Goal: Find specific page/section: Find specific page/section

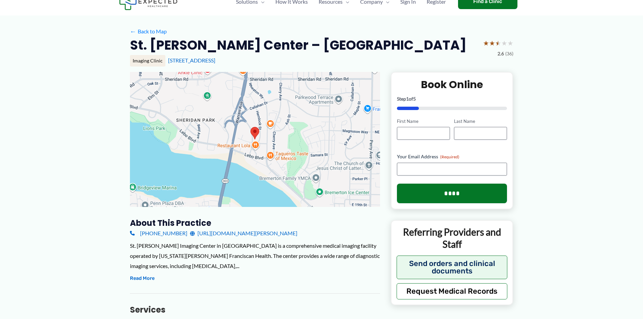
scroll to position [101, 0]
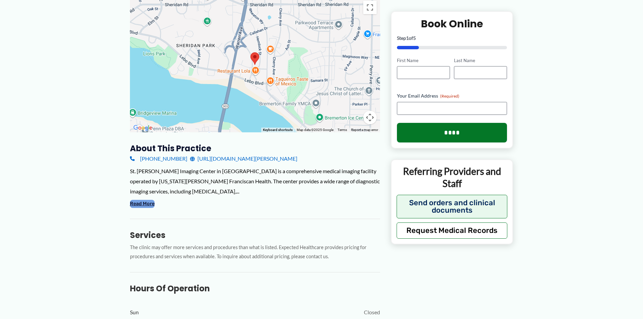
click at [149, 200] on button "Read More" at bounding box center [142, 204] width 25 height 8
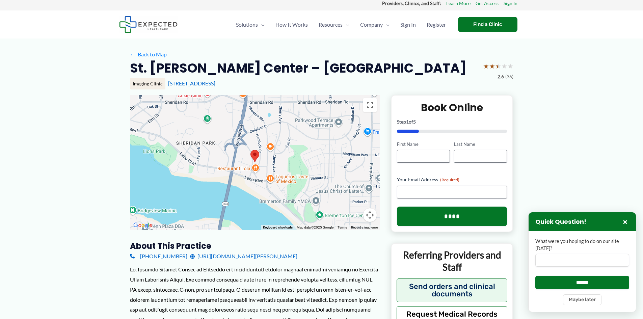
scroll to position [0, 0]
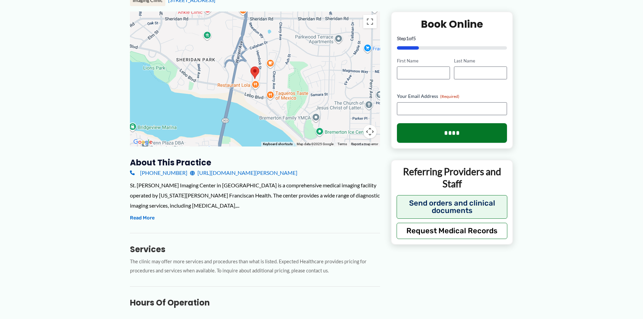
scroll to position [101, 0]
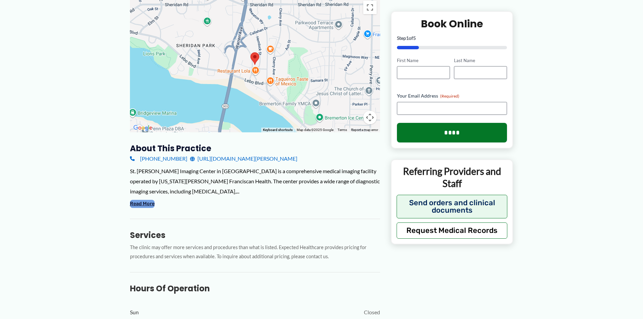
click at [149, 200] on button "Read More" at bounding box center [142, 204] width 25 height 8
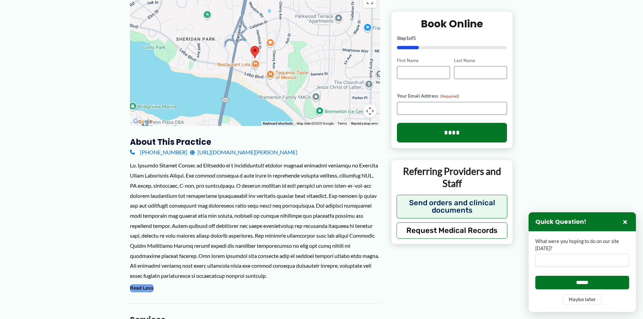
scroll to position [34, 0]
